Goal: Transaction & Acquisition: Book appointment/travel/reservation

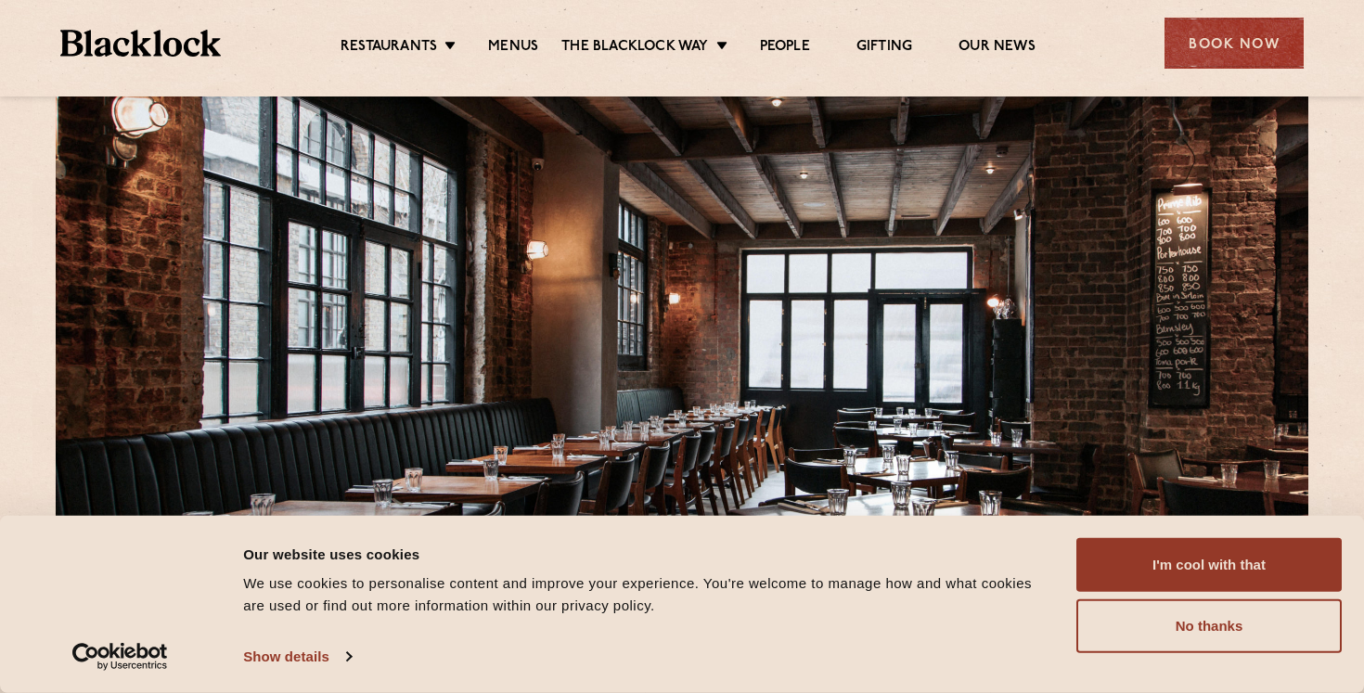
scroll to position [50, 0]
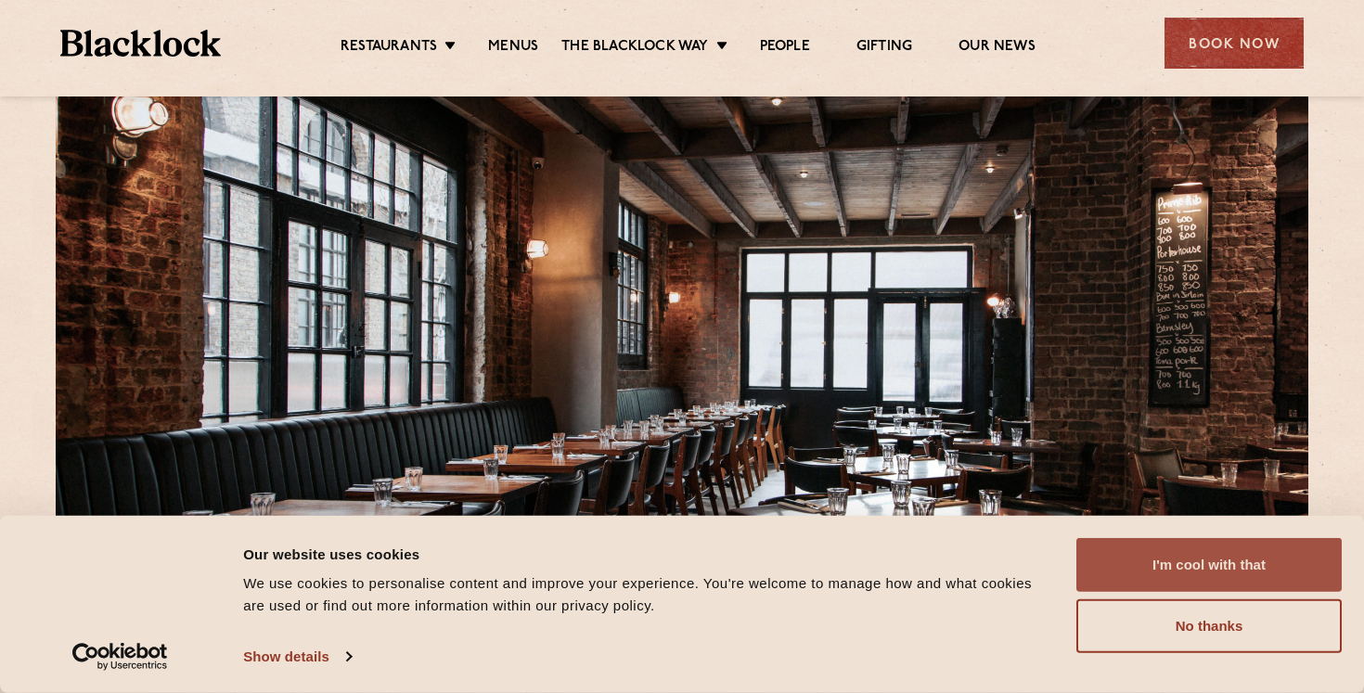
click at [1134, 562] on button "I'm cool with that" at bounding box center [1208, 565] width 265 height 54
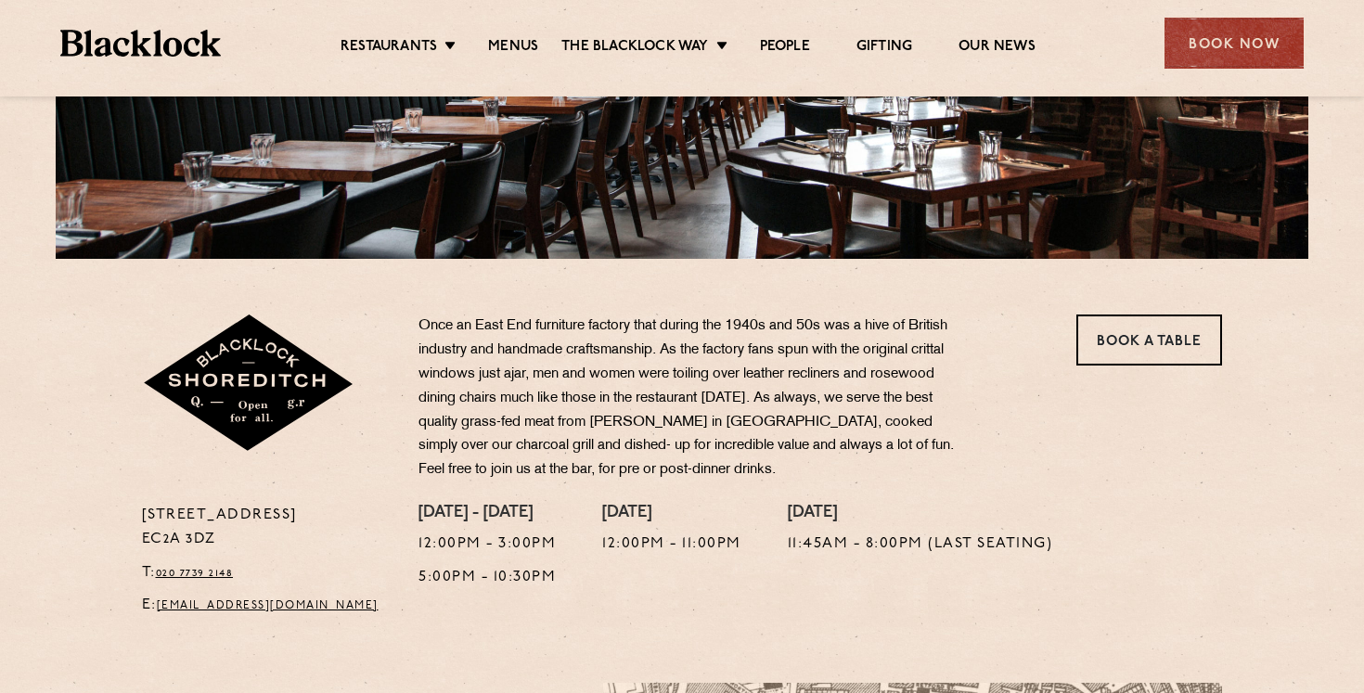
scroll to position [625, 0]
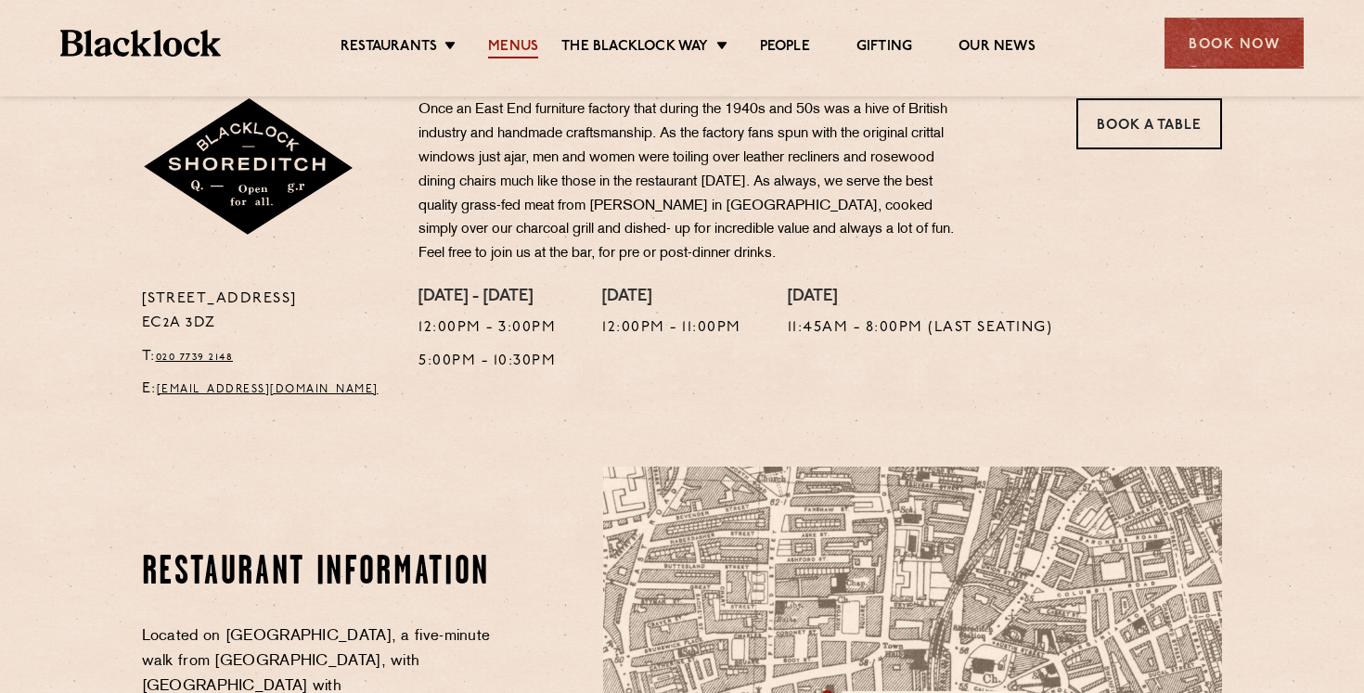
click at [520, 46] on link "Menus" at bounding box center [513, 48] width 50 height 20
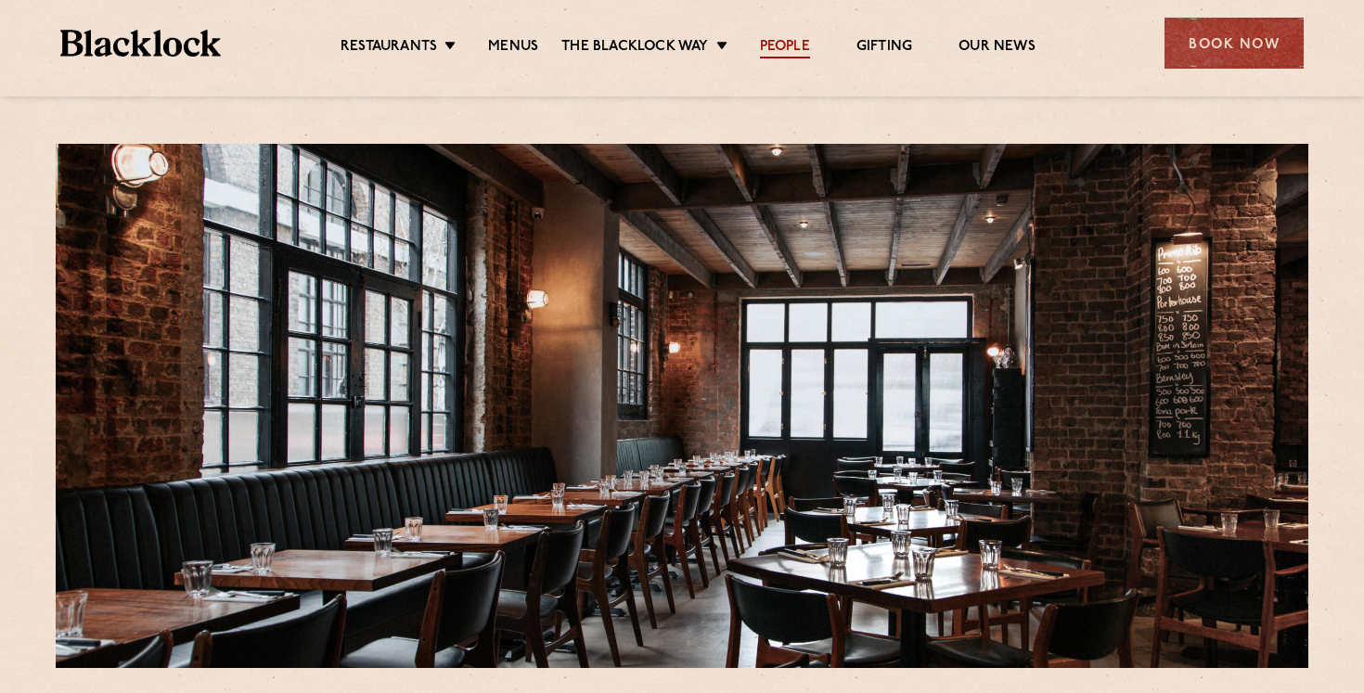
click at [777, 46] on link "People" at bounding box center [785, 48] width 50 height 20
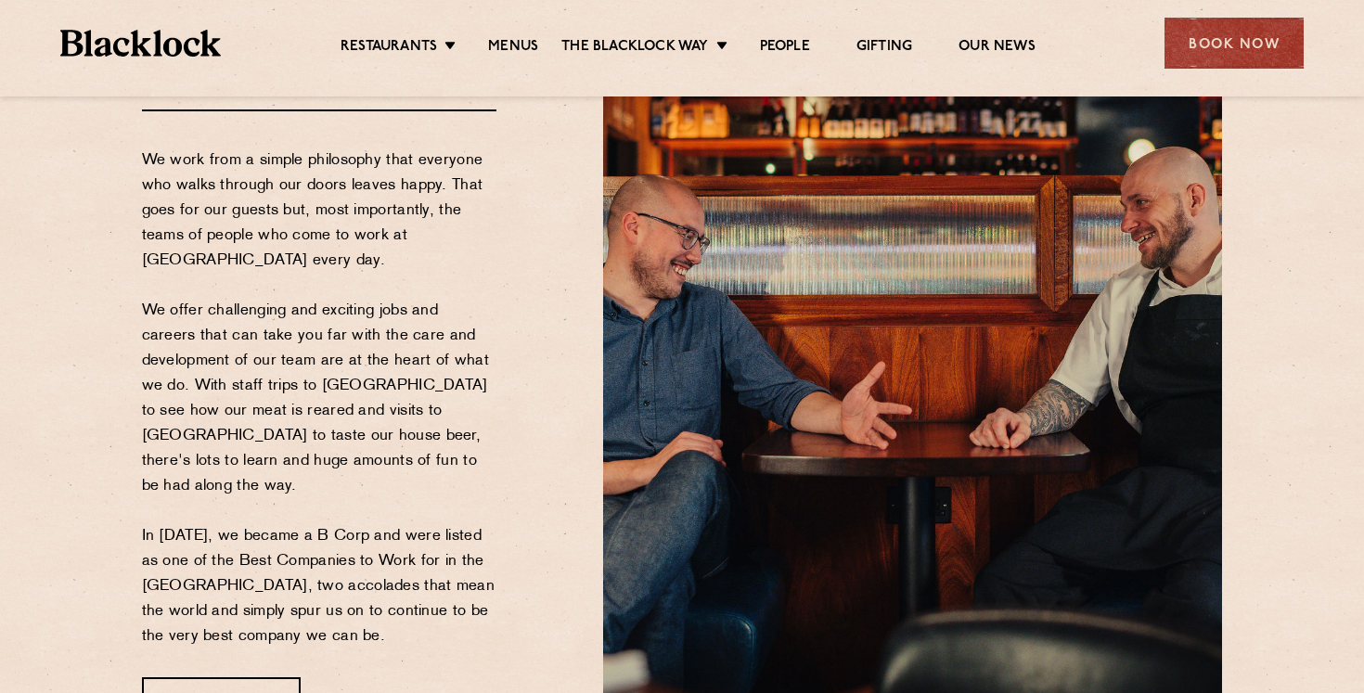
scroll to position [598, 0]
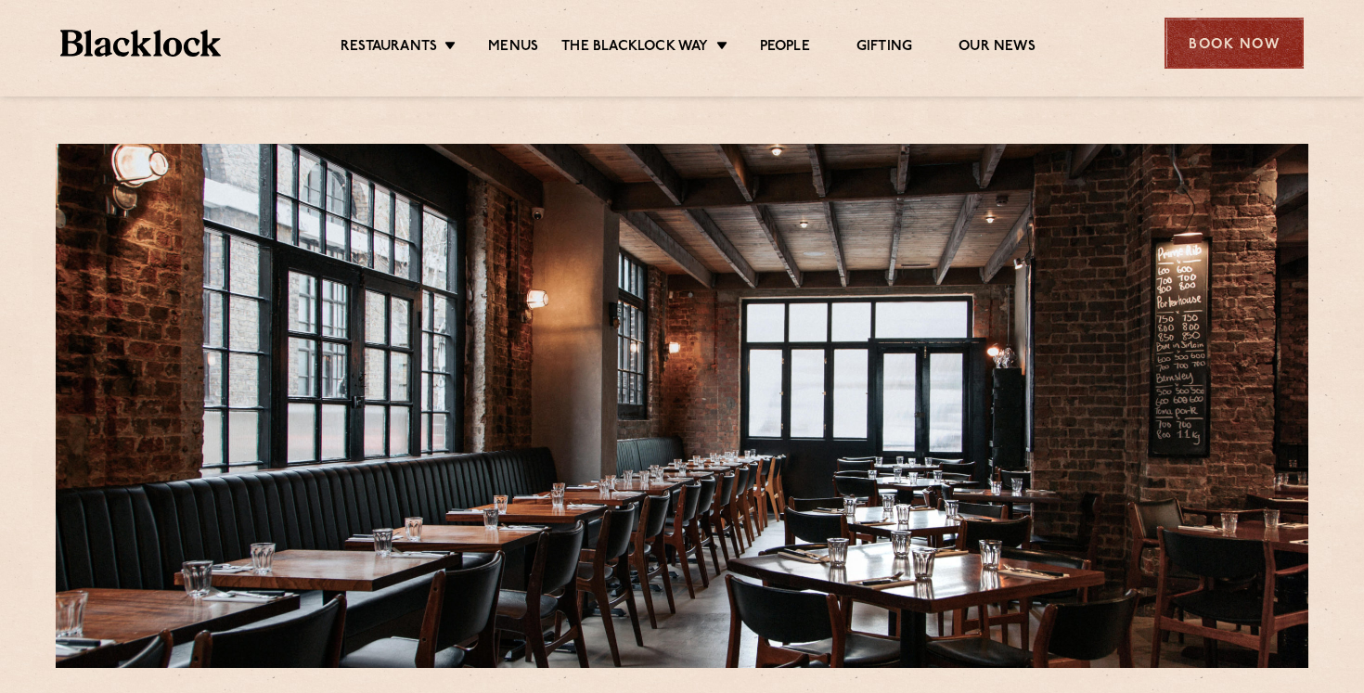
click at [1218, 39] on div "Book Now" at bounding box center [1234, 43] width 139 height 51
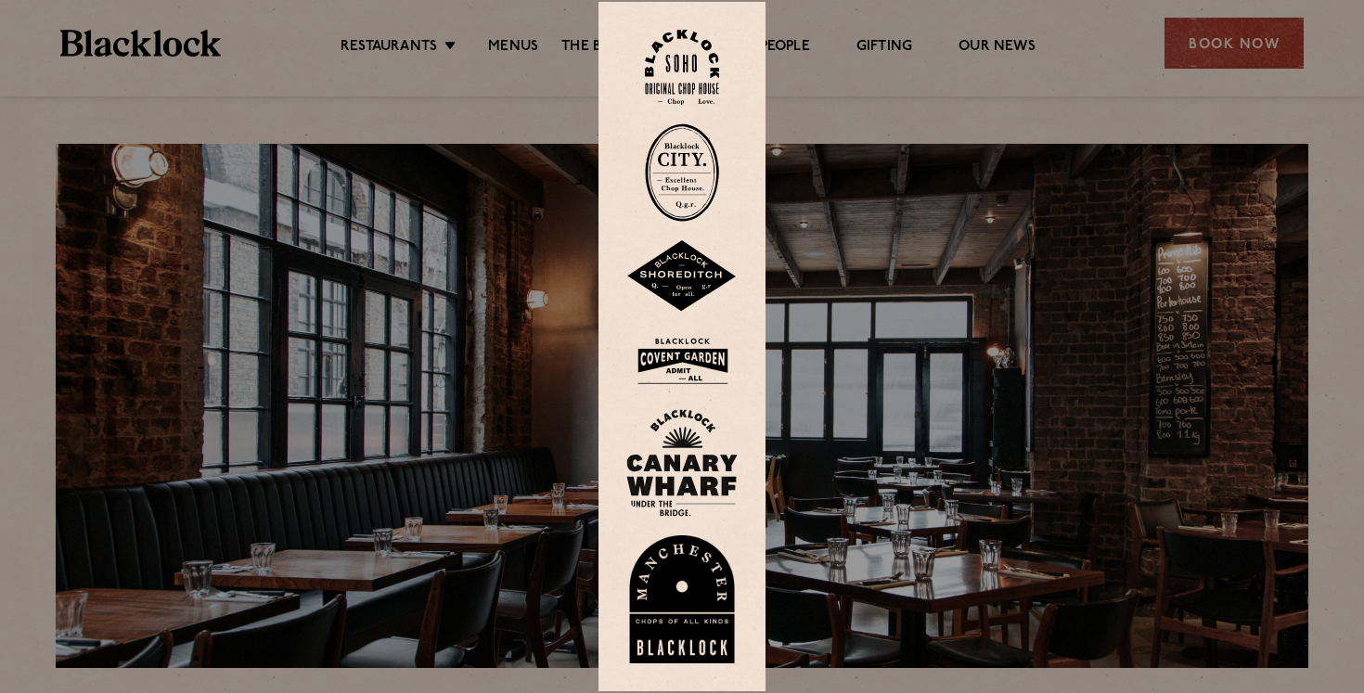
click at [689, 273] on img at bounding box center [681, 276] width 111 height 72
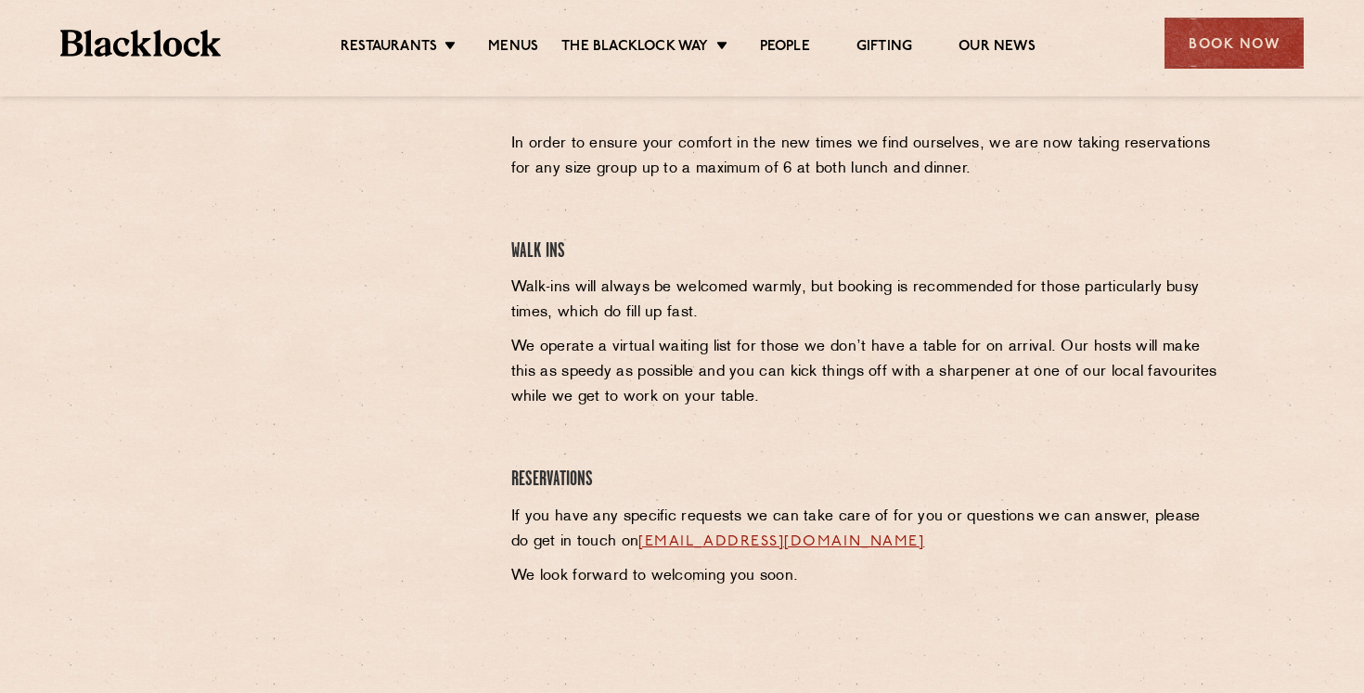
scroll to position [655, 0]
click at [741, 459] on div "Shoreditch Reservations In order to ensure your comfort in the new times we fin…" at bounding box center [867, 332] width 740 height 527
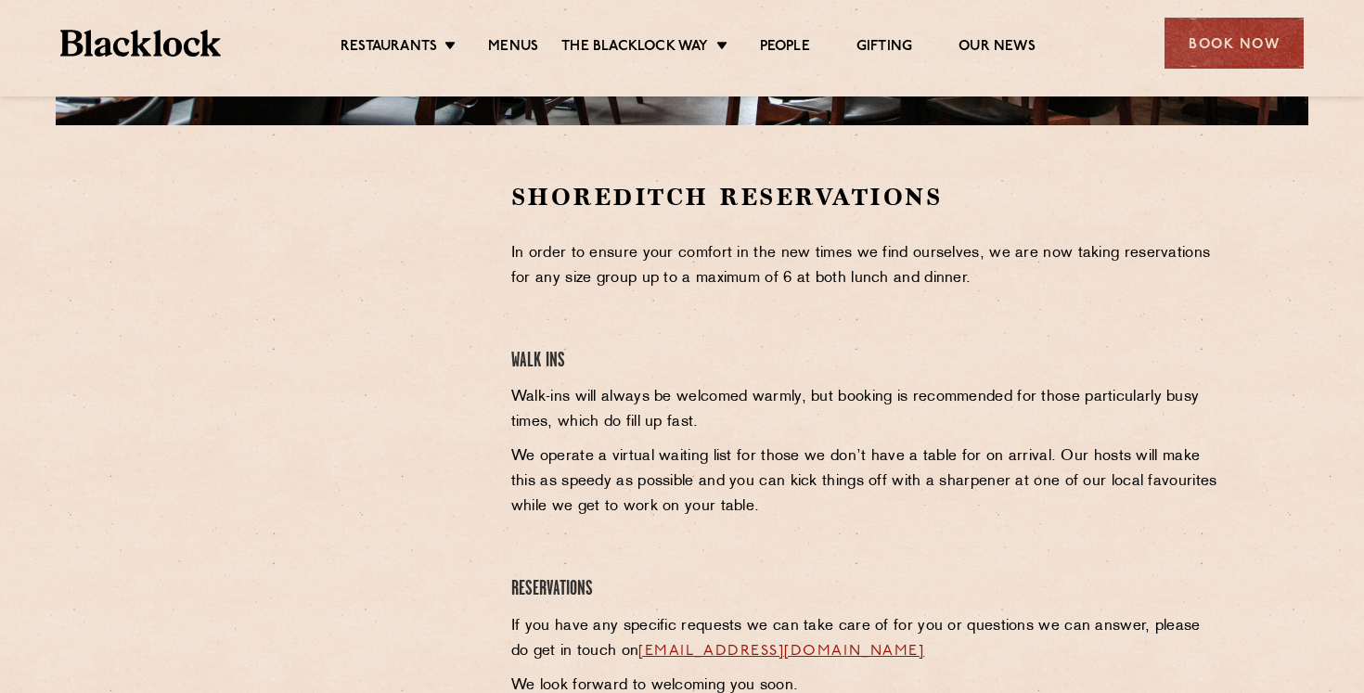
scroll to position [537, 0]
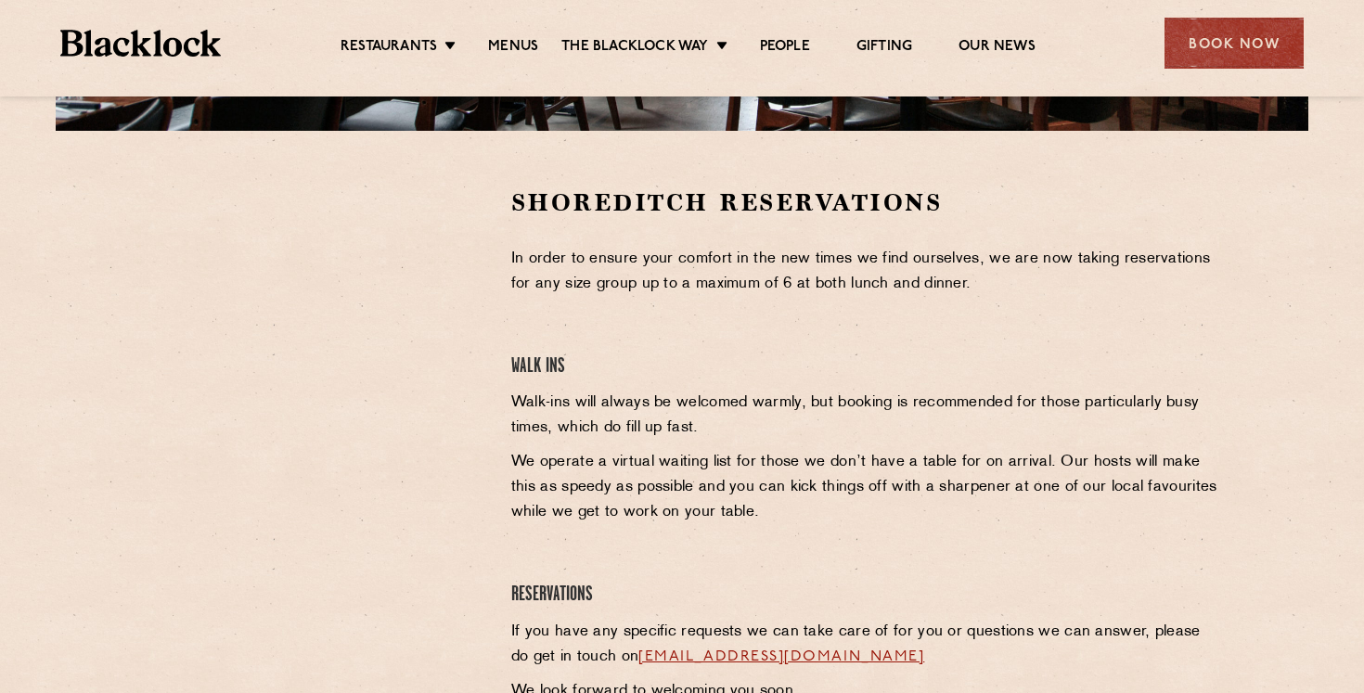
click at [807, 268] on p "In order to ensure your comfort in the new times we find ourselves, we are now …" at bounding box center [867, 272] width 712 height 50
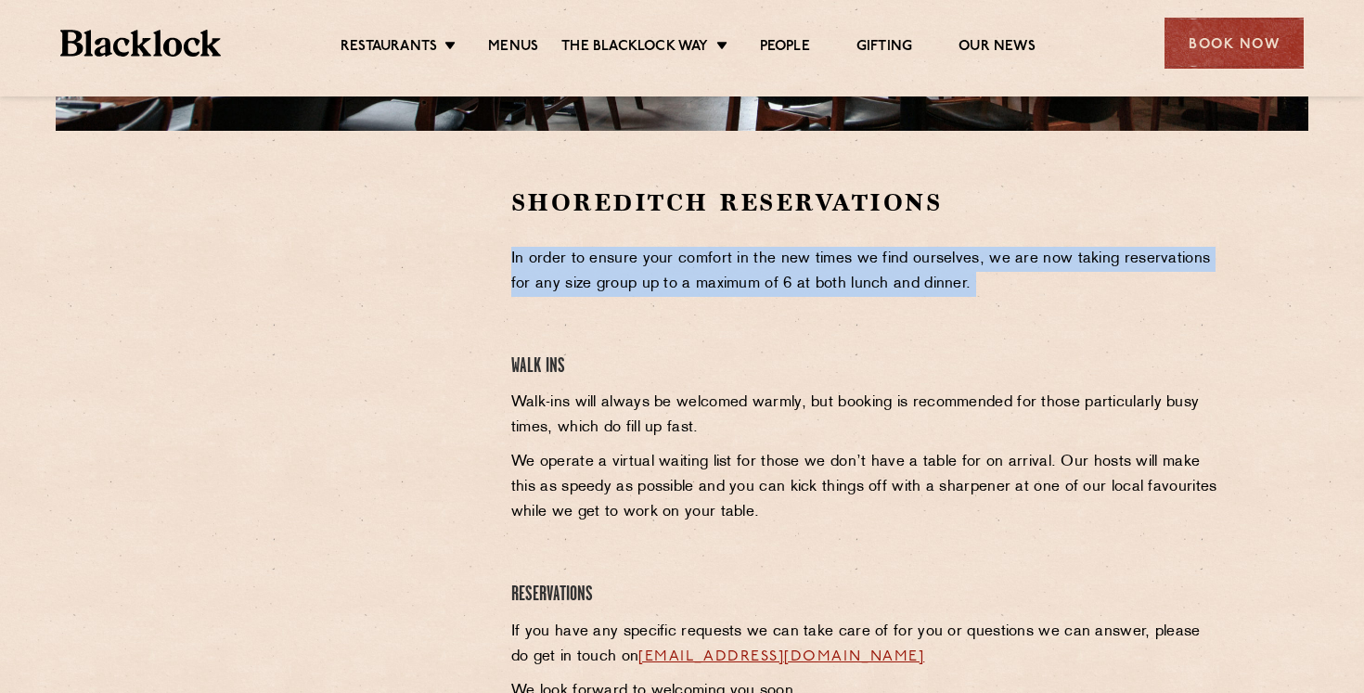
click at [807, 268] on p "In order to ensure your comfort in the new times we find ourselves, we are now …" at bounding box center [867, 272] width 712 height 50
copy p "In order to ensure your comfort in the new times we find ourselves, we are now …"
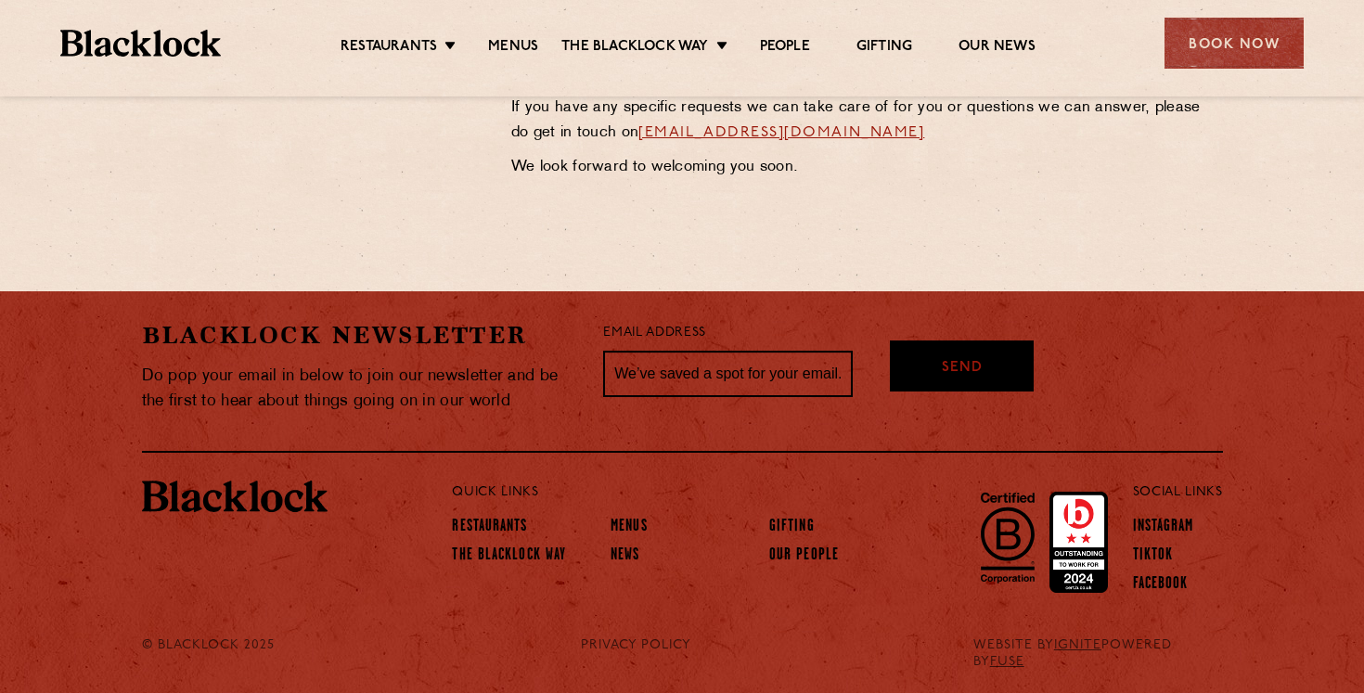
scroll to position [0, 0]
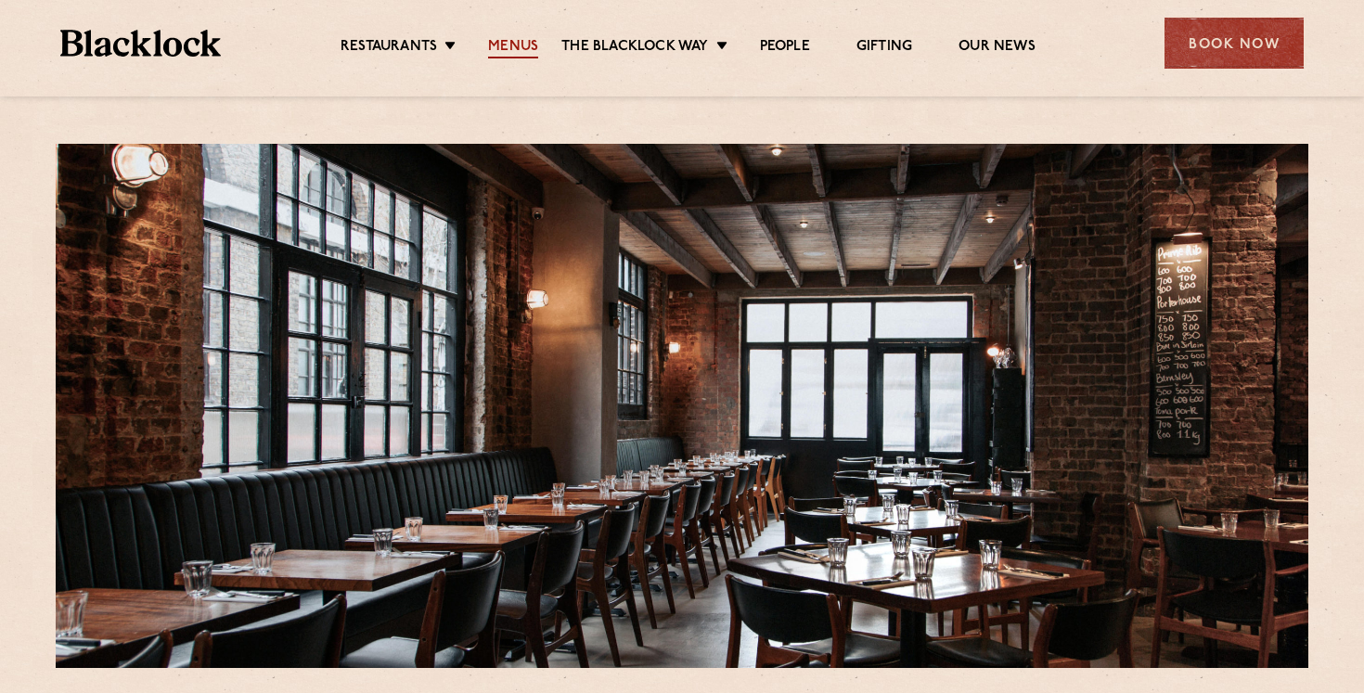
click at [524, 42] on link "Menus" at bounding box center [513, 48] width 50 height 20
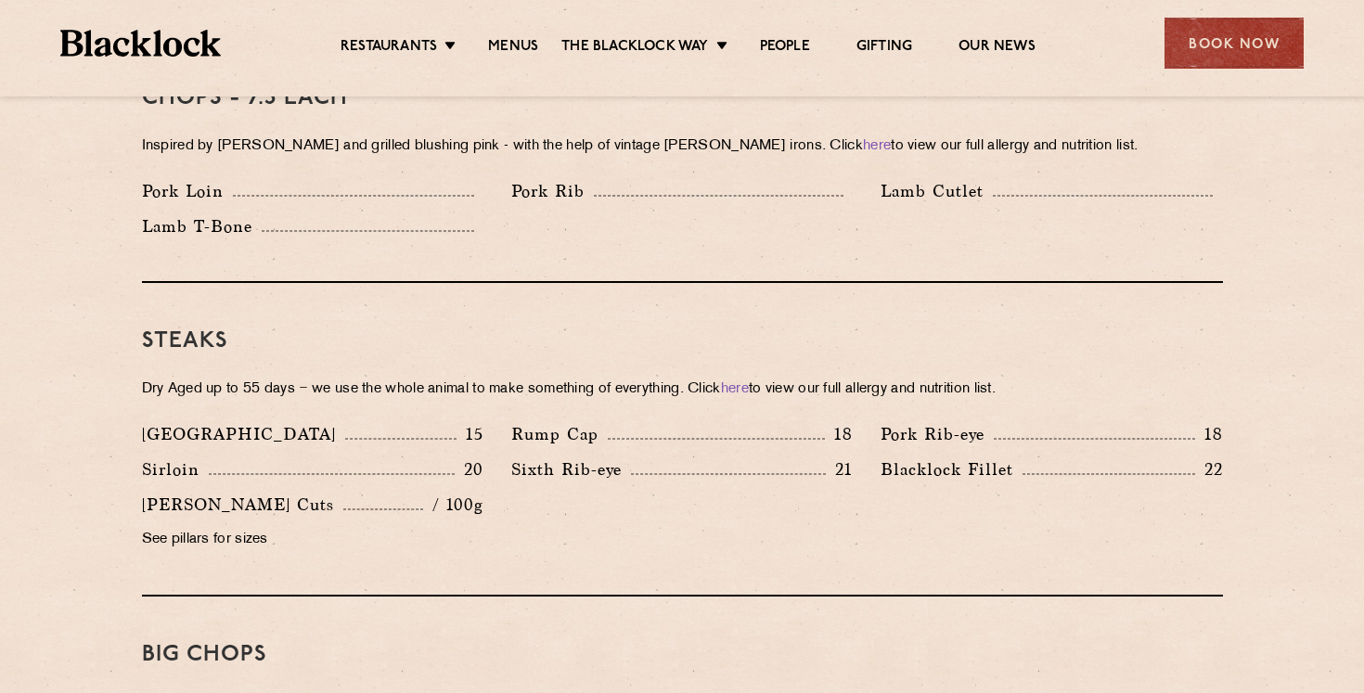
scroll to position [821, 0]
